Goal: Information Seeking & Learning: Learn about a topic

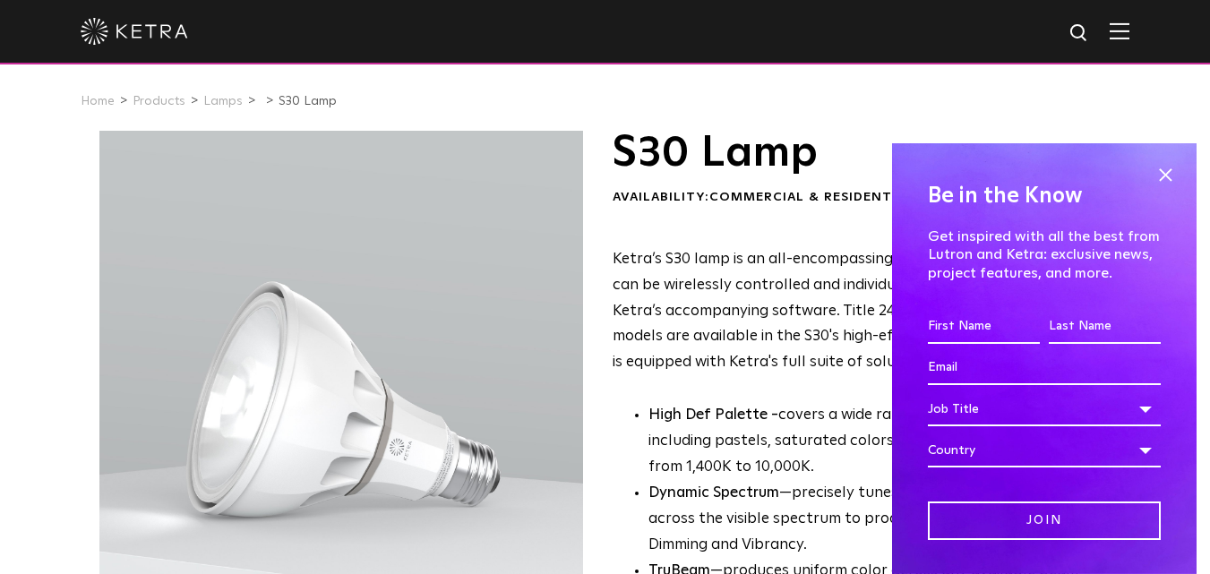
click at [138, 39] on img at bounding box center [134, 31] width 107 height 27
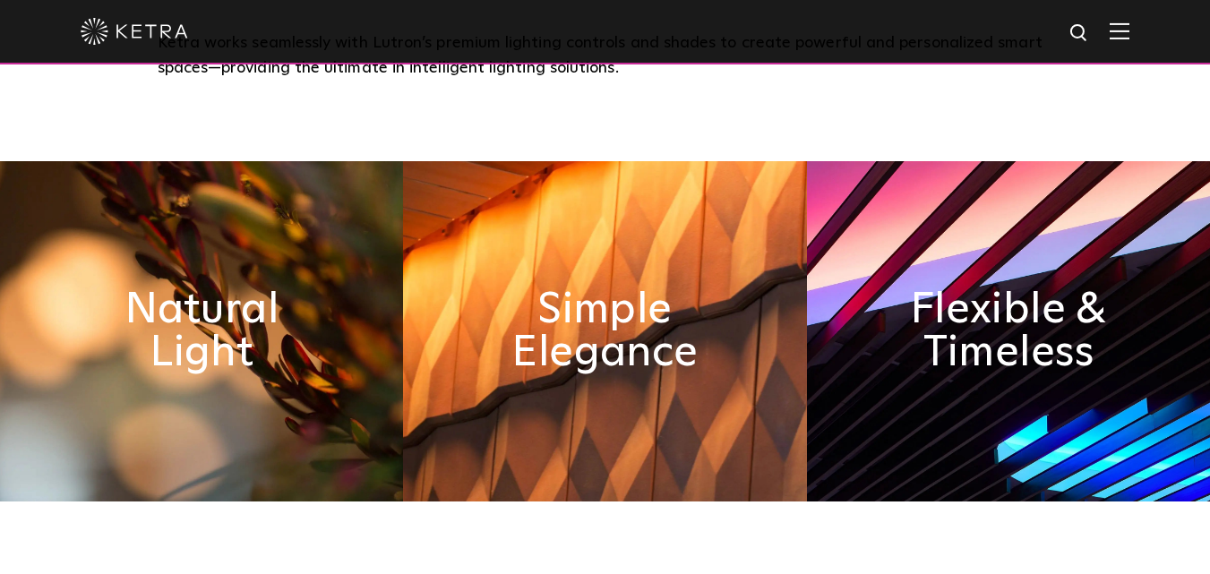
scroll to position [537, 0]
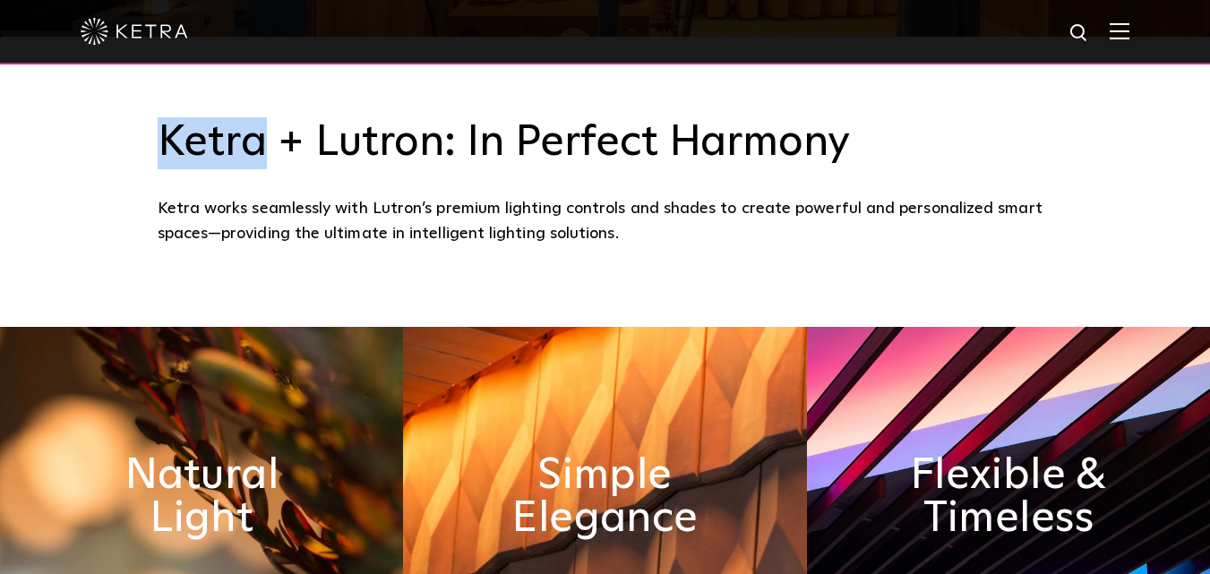
drag, startPoint x: 165, startPoint y: 144, endPoint x: 260, endPoint y: 161, distance: 96.5
click at [260, 161] on h3 "Ketra + Lutron: In Perfect Harmony" at bounding box center [606, 143] width 896 height 52
copy h3 "[PERSON_NAME]"
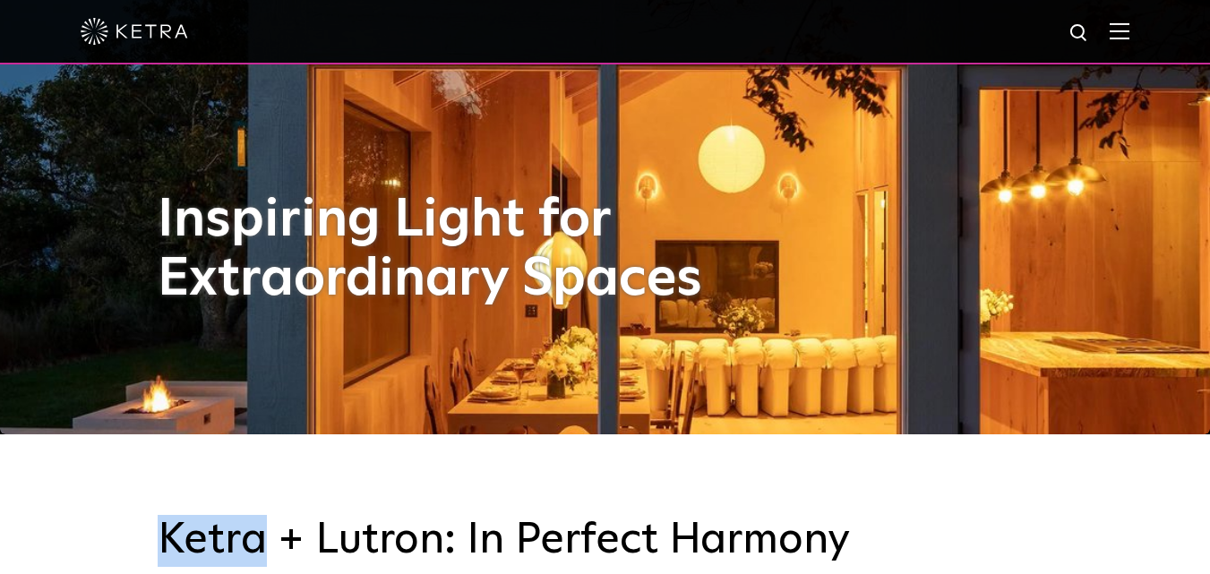
scroll to position [0, 0]
